Goal: Entertainment & Leisure: Consume media (video, audio)

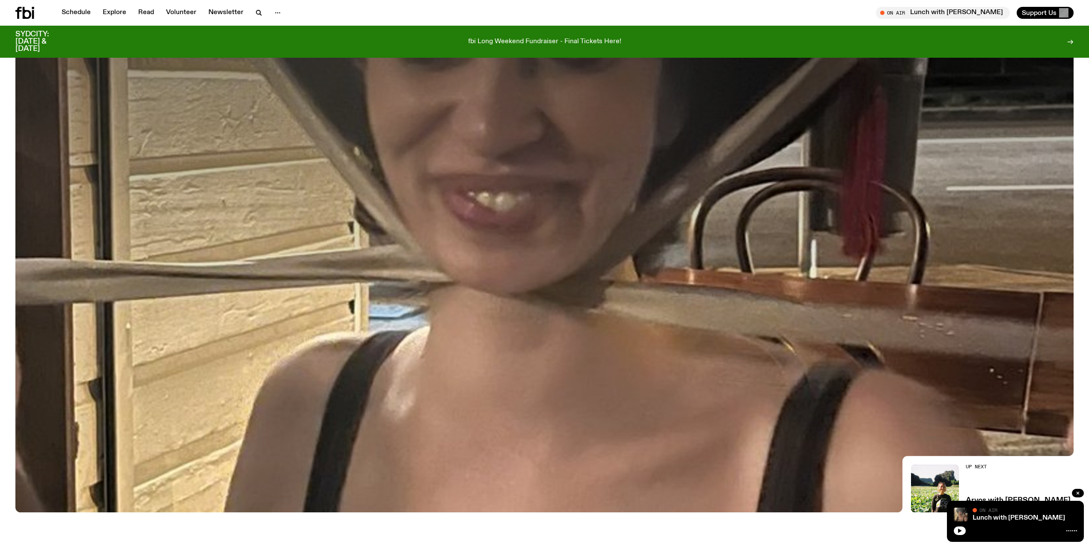
scroll to position [36, 0]
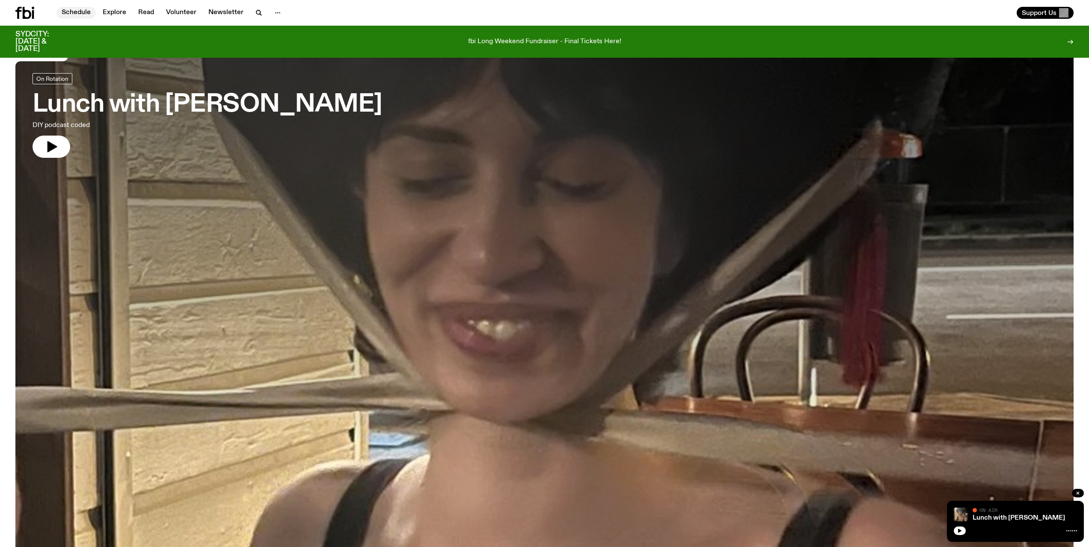
click at [75, 14] on link "Schedule" at bounding box center [75, 13] width 39 height 12
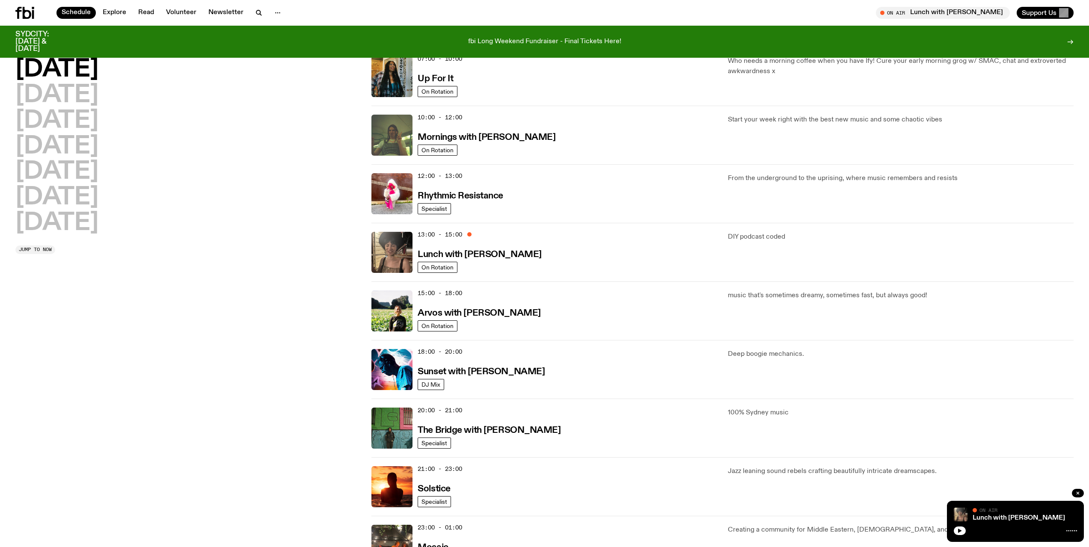
scroll to position [40, 0]
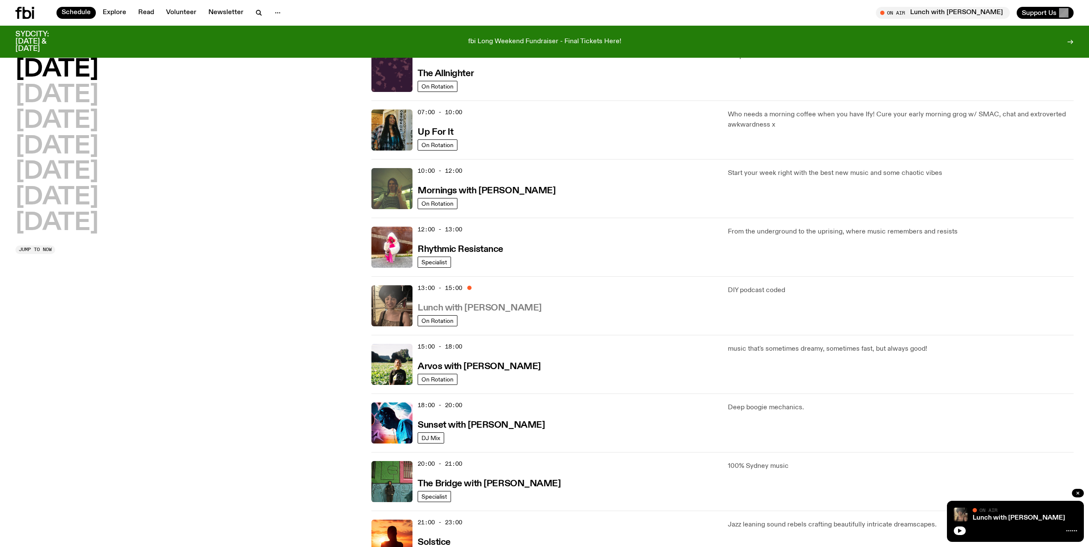
click at [497, 310] on h3 "Lunch with [PERSON_NAME]" at bounding box center [479, 308] width 124 height 9
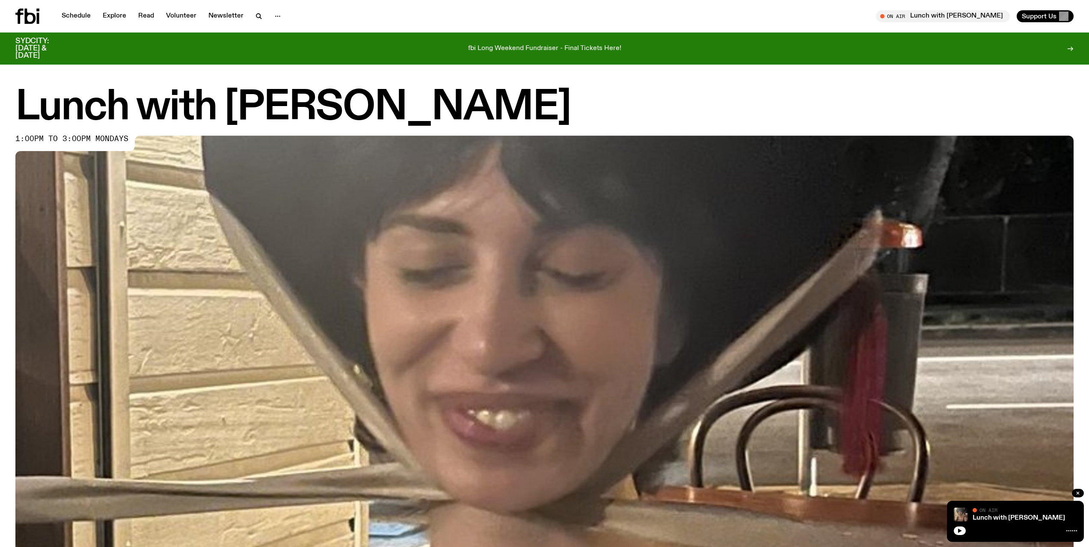
click at [243, 94] on h1 "Lunch with [PERSON_NAME]" at bounding box center [544, 108] width 1058 height 38
click at [1019, 514] on div "Lunch with [PERSON_NAME] On Air" at bounding box center [1024, 515] width 104 height 14
click at [1019, 516] on link "Lunch with [PERSON_NAME]" at bounding box center [1018, 518] width 92 height 7
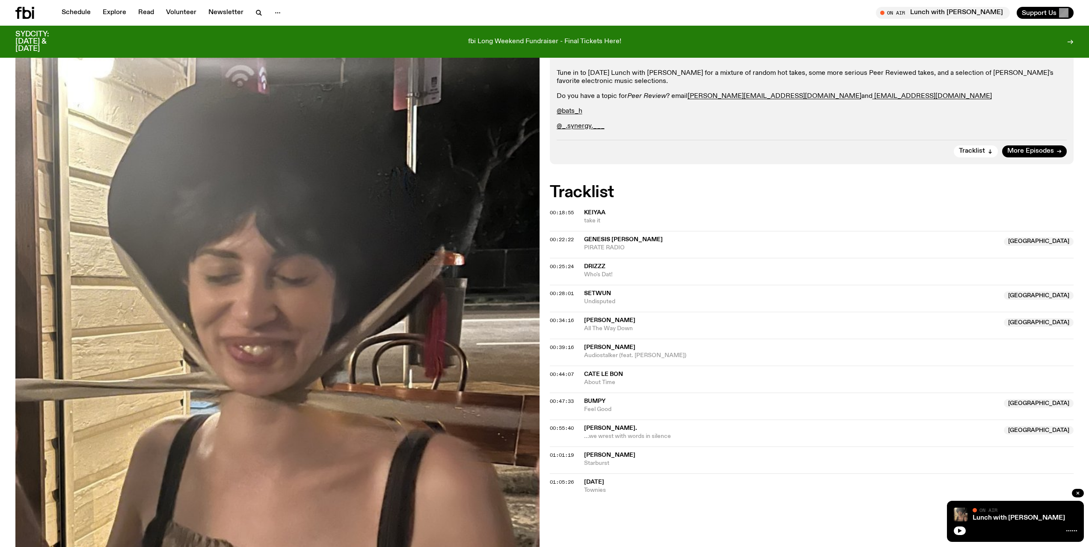
scroll to position [464, 0]
